Goal: Navigation & Orientation: Find specific page/section

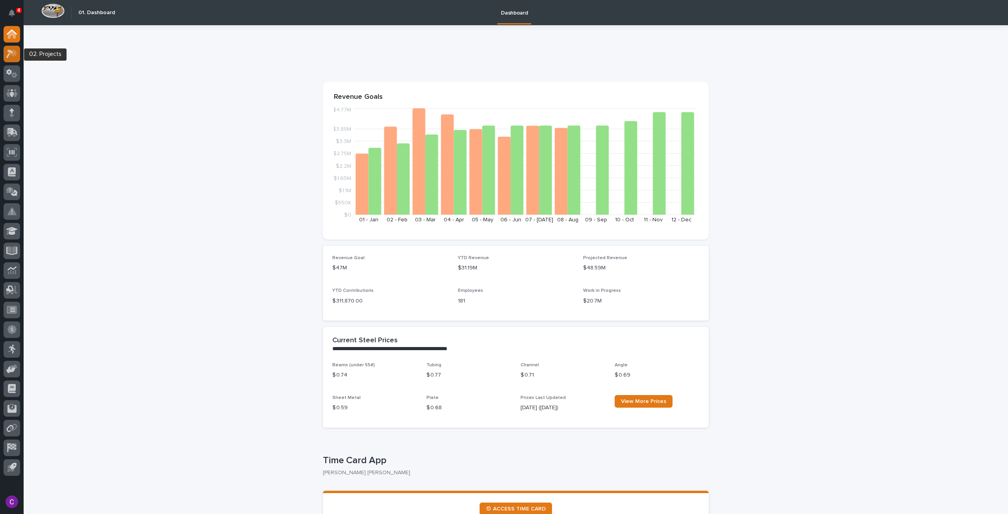
click at [13, 52] on icon at bounding box center [11, 53] width 11 height 9
